Goal: Transaction & Acquisition: Subscribe to service/newsletter

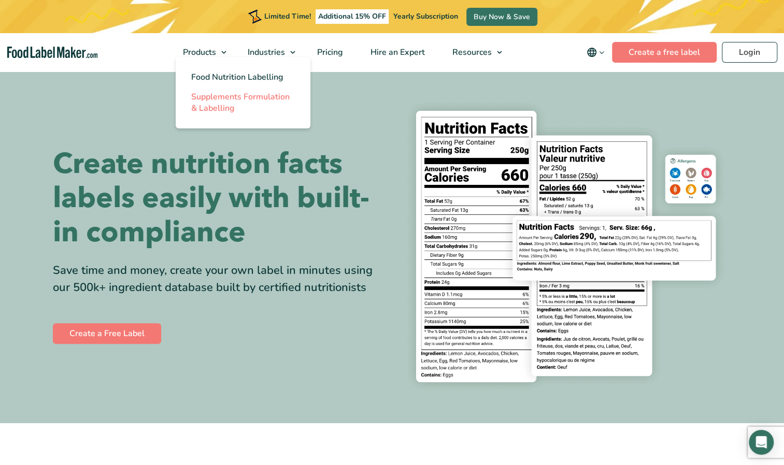
click at [216, 101] on span "Supplements Formulation & Labelling" at bounding box center [240, 102] width 98 height 23
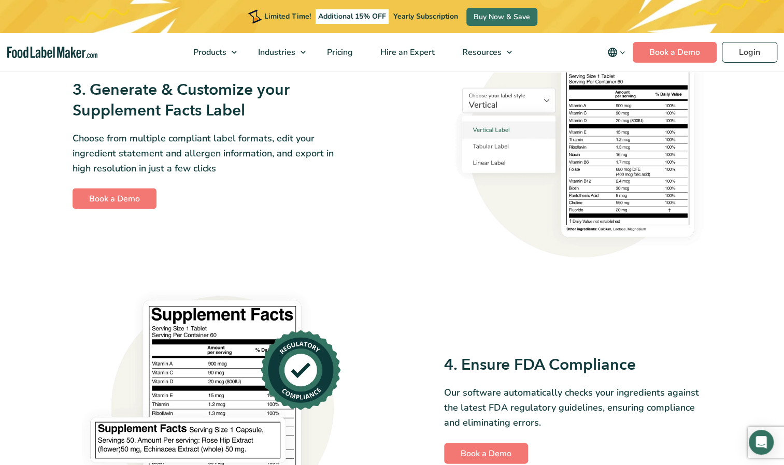
scroll to position [974, 0]
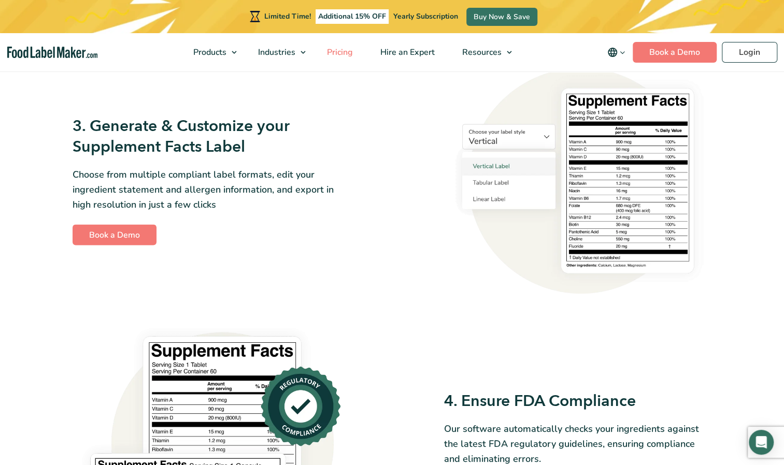
click at [340, 52] on span "Pricing" at bounding box center [339, 52] width 30 height 11
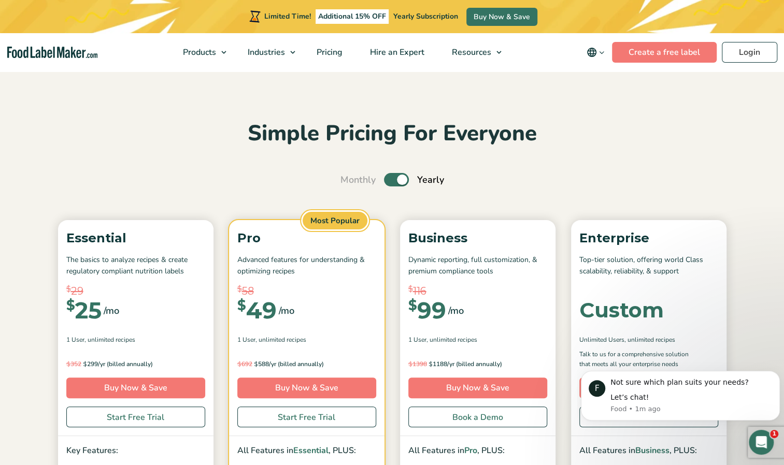
click at [146, 113] on section "Simple Pricing For Everyone Monthly Toggle Yearly (6 Month Free + 2 Free Nutrit…" at bounding box center [392, 383] width 784 height 626
